Goal: Use online tool/utility: Utilize a website feature to perform a specific function

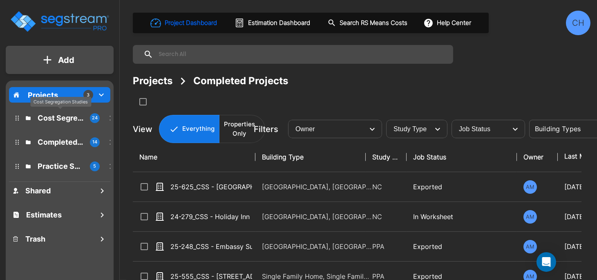
click at [59, 119] on p "Cost Segregation Studies" at bounding box center [61, 117] width 46 height 11
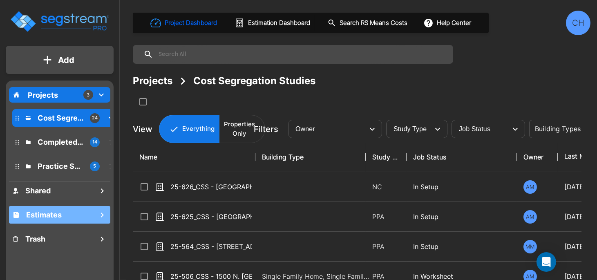
click at [101, 214] on icon "mailbox folders" at bounding box center [102, 215] width 10 height 10
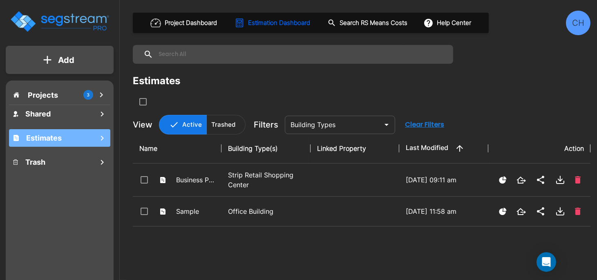
click at [101, 138] on icon "mailbox folders" at bounding box center [102, 138] width 10 height 10
click at [102, 141] on icon "mailbox folders" at bounding box center [102, 138] width 10 height 10
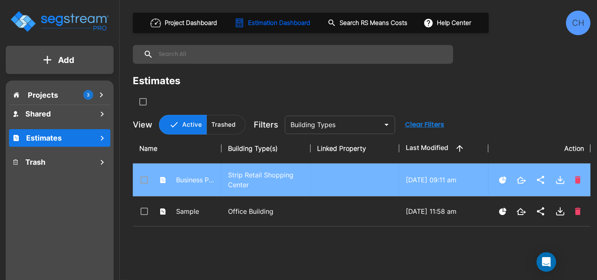
click at [250, 175] on p "Strip Retail Shopping Center" at bounding box center [266, 180] width 76 height 20
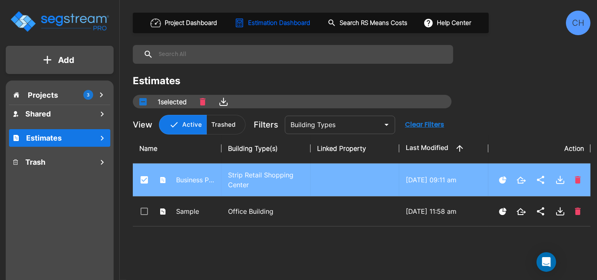
click at [250, 175] on p "Strip Retail Shopping Center" at bounding box center [266, 180] width 76 height 20
checkbox input "false"
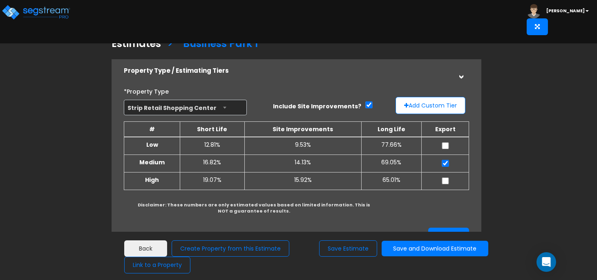
click at [222, 107] on span "Strip Retail Shopping Center" at bounding box center [185, 108] width 122 height 16
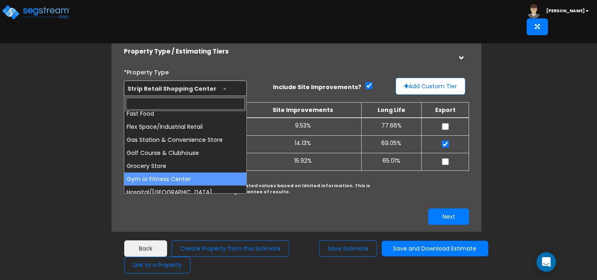
scroll to position [227, 0]
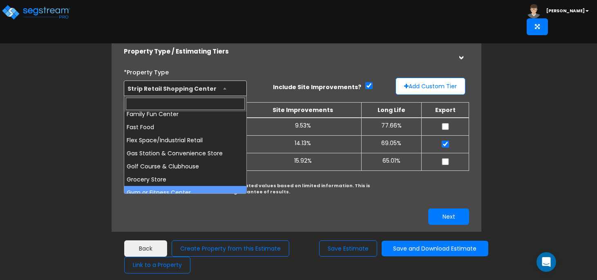
click at [25, 153] on div "Estimates > [GEOGRAPHIC_DATA] 1 Property Type / Estimating Tiers > *Property Ty…" at bounding box center [298, 237] width 597 height 440
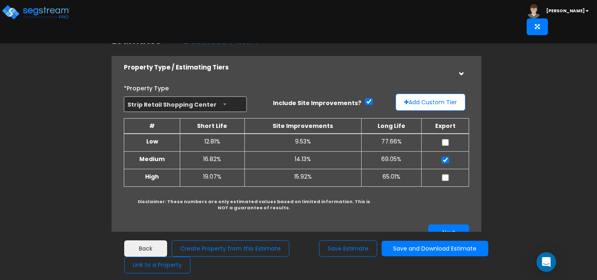
scroll to position [0, 0]
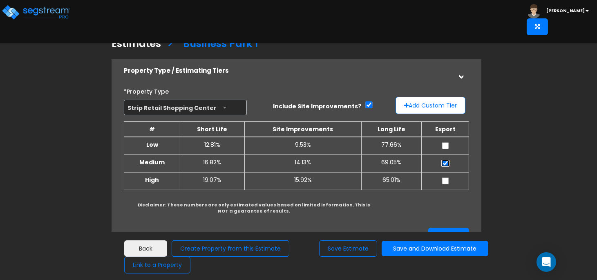
click at [447, 165] on input "checkbox" at bounding box center [446, 163] width 8 height 7
click at [448, 164] on input "checkbox" at bounding box center [446, 163] width 8 height 7
checkbox input "false"
click at [534, 164] on div "Estimates > [GEOGRAPHIC_DATA] 1 Property Type / Estimating Tiers > *Property Ty…" at bounding box center [297, 227] width 488 height 498
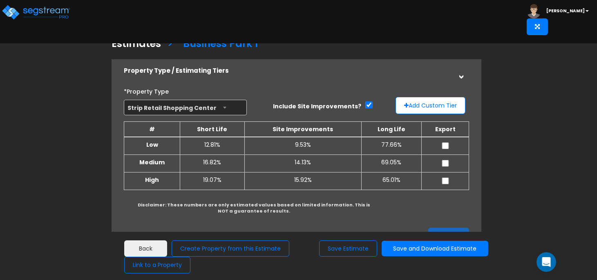
click at [534, 184] on div "Estimates > [GEOGRAPHIC_DATA] 1 Property Type / Estimating Tiers > *Property Ty…" at bounding box center [297, 227] width 488 height 498
click at [529, 168] on div "Estimates > [GEOGRAPHIC_DATA] 1 Property Type / Estimating Tiers > *Property Ty…" at bounding box center [297, 227] width 488 height 498
